Goal: Communication & Community: Answer question/provide support

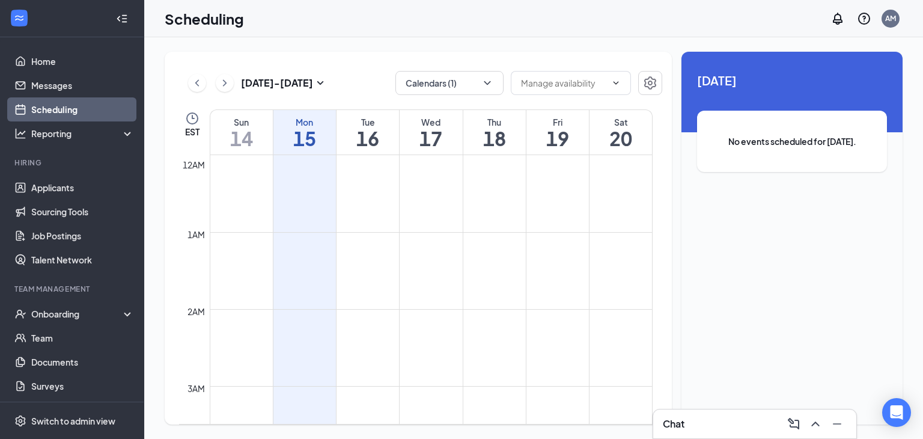
scroll to position [1180, 0]
click at [738, 431] on div "Chat 1" at bounding box center [755, 423] width 184 height 19
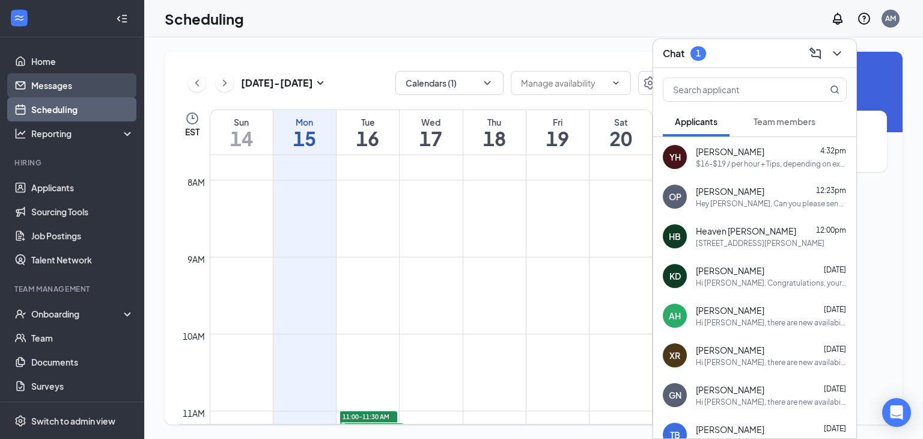
click at [49, 88] on link "Messages" at bounding box center [82, 85] width 103 height 24
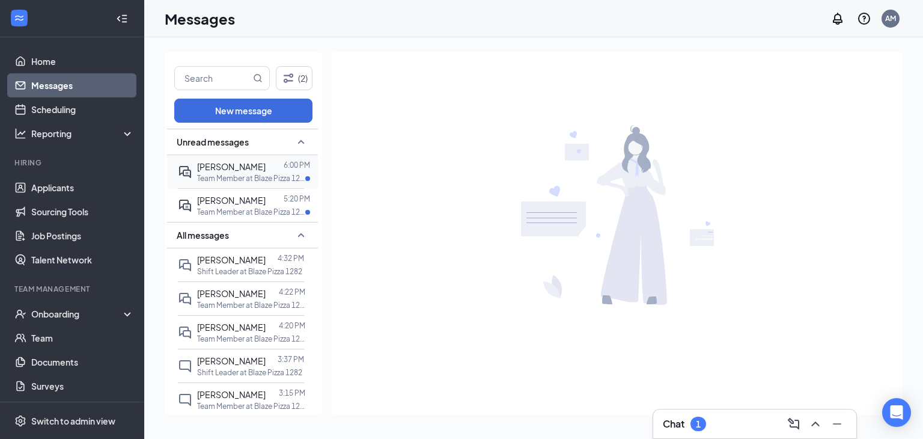
click at [257, 183] on p "Team Member at Blaze Pizza 1282" at bounding box center [251, 178] width 108 height 10
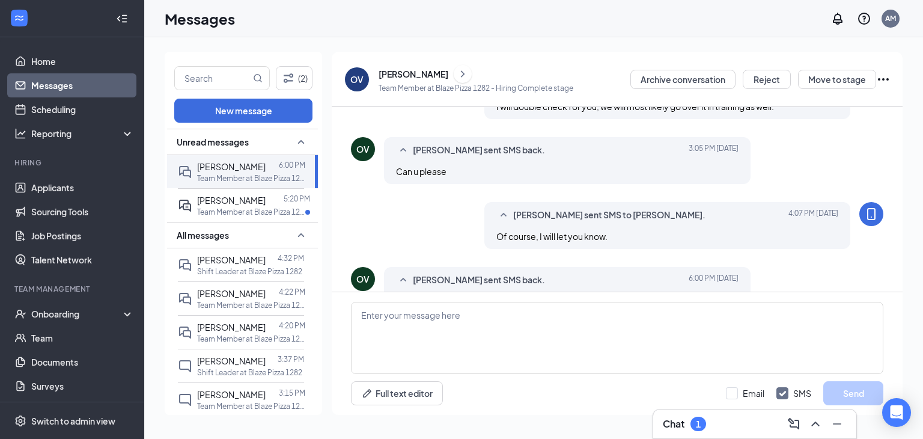
scroll to position [535, 0]
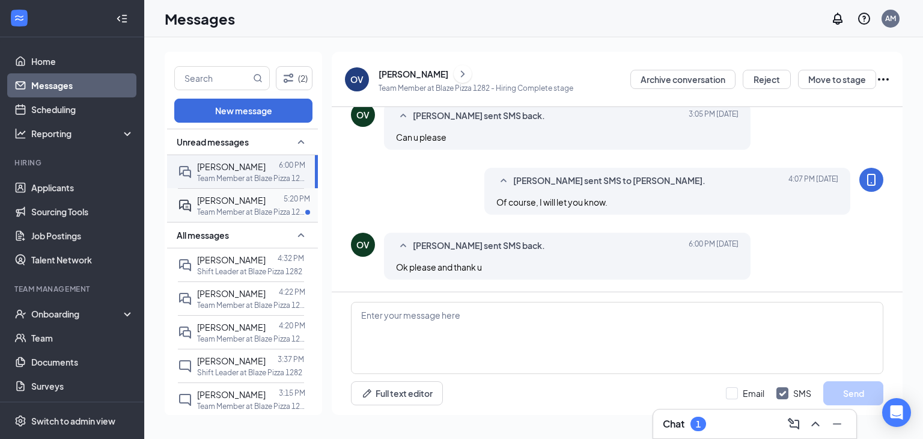
click at [214, 207] on p "Team Member at Blaze Pizza 1282" at bounding box center [251, 212] width 108 height 10
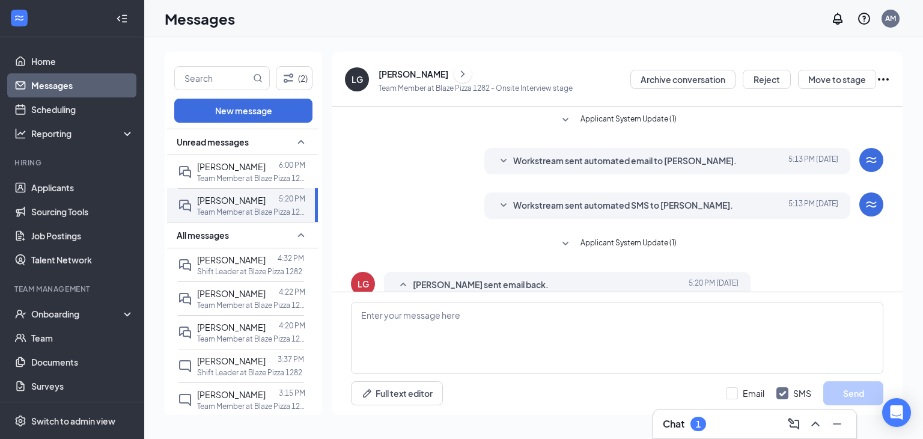
scroll to position [79, 0]
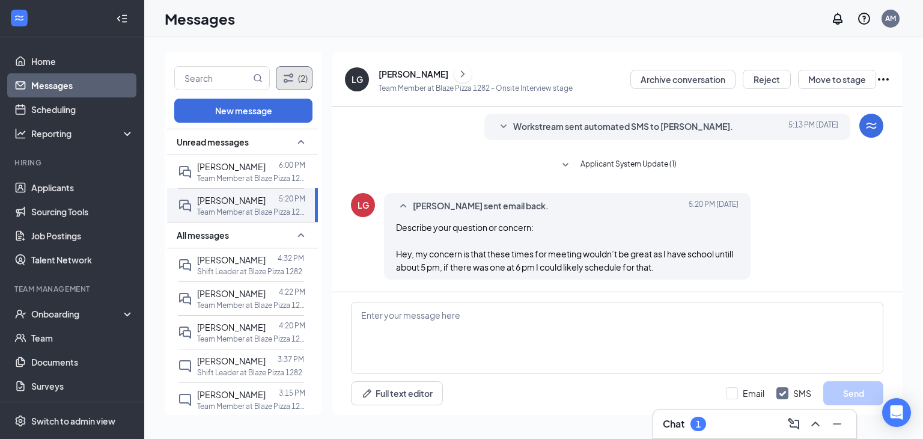
click at [301, 69] on button "(2)" at bounding box center [294, 78] width 37 height 24
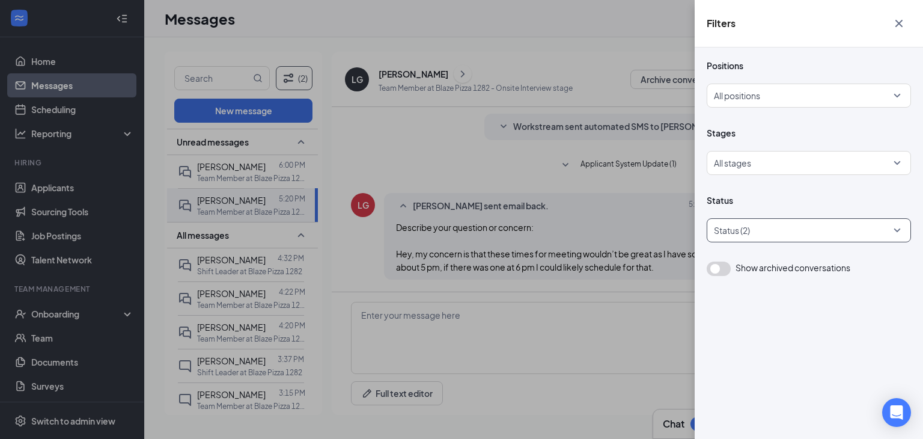
click at [782, 231] on div at bounding box center [803, 230] width 186 height 19
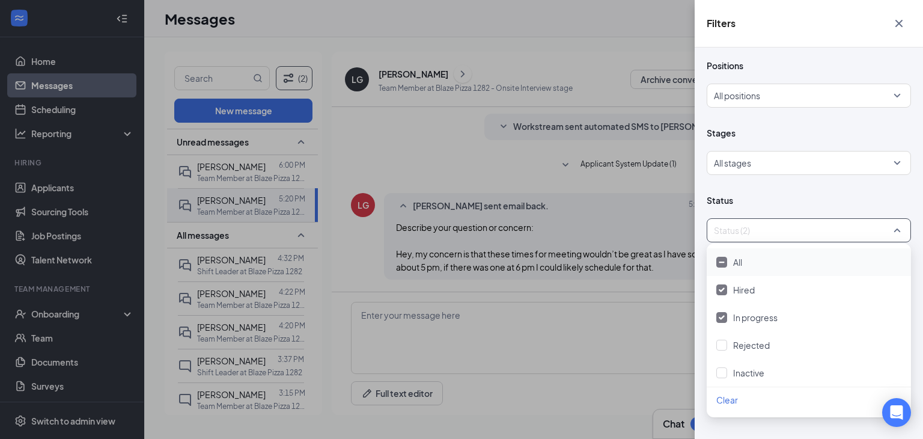
click at [765, 259] on div "All" at bounding box center [808, 261] width 185 height 13
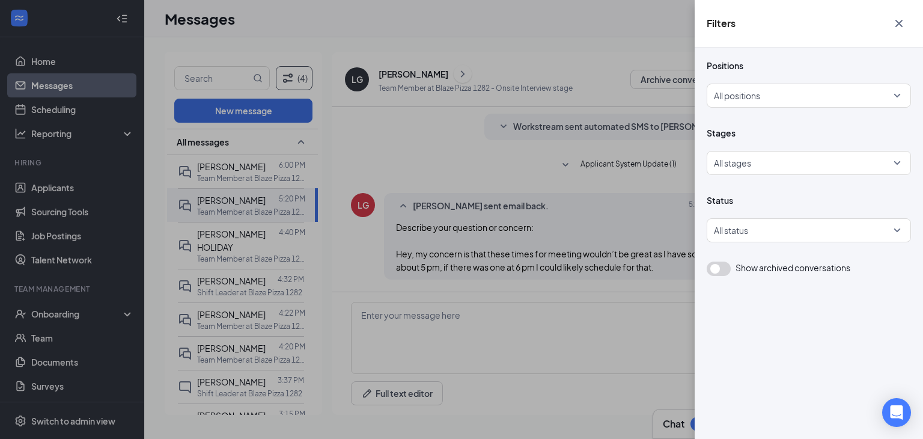
click at [601, 58] on div "Filters Positions All positions Stages All stages Status All status Show archiv…" at bounding box center [461, 219] width 923 height 439
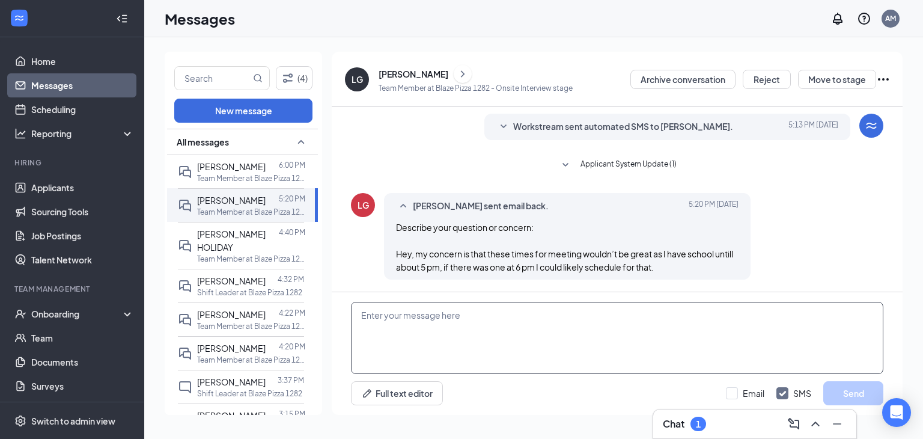
click at [514, 311] on textarea at bounding box center [617, 338] width 532 height 72
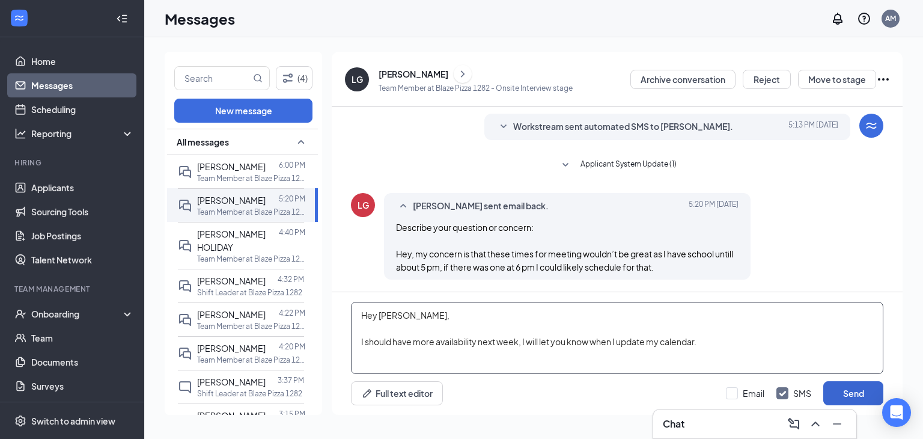
type textarea "Hey [PERSON_NAME], I should have more availability next week, I will let you kn…"
click at [839, 386] on button "Send" at bounding box center [853, 393] width 60 height 24
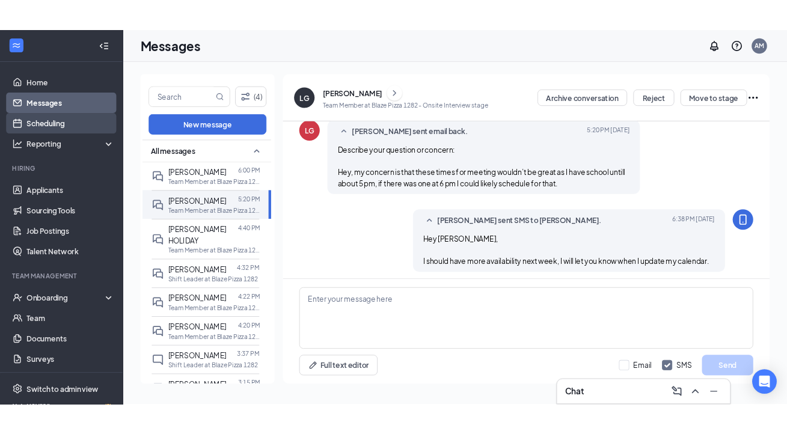
scroll to position [183, 0]
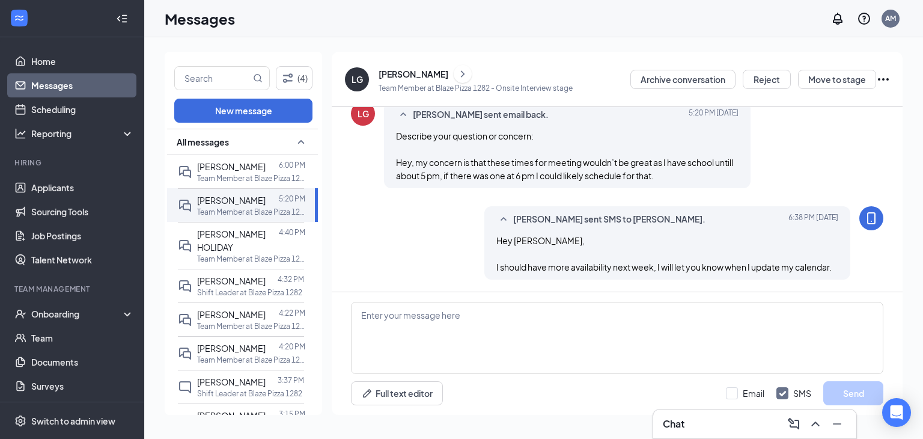
click at [61, 89] on link "Messages" at bounding box center [82, 85] width 103 height 24
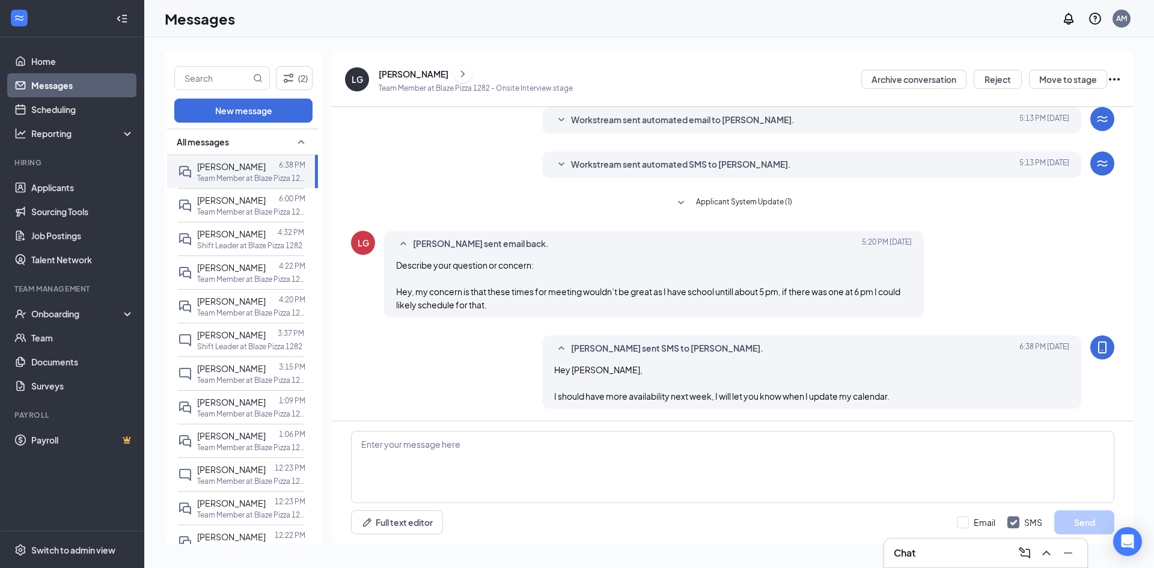
scroll to position [41, 0]
